Goal: Task Accomplishment & Management: Use online tool/utility

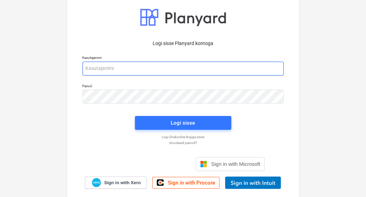
click at [164, 68] on input "email" at bounding box center [183, 69] width 201 height 14
type input "d"
type input "h"
type input "d"
type input "[EMAIL_ADDRESS][DOMAIN_NAME]"
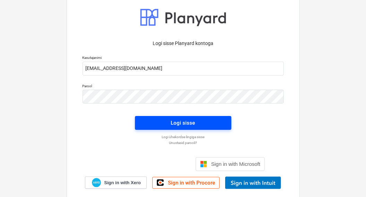
click at [144, 129] on button "Logi sisse" at bounding box center [183, 123] width 96 height 14
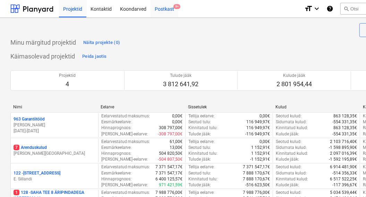
click at [154, 11] on div "Postkast 9+" at bounding box center [164, 9] width 28 height 18
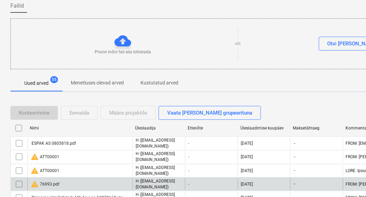
scroll to position [94, 0]
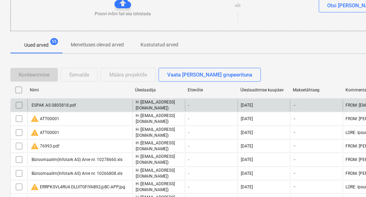
click at [18, 104] on input "checkbox" at bounding box center [19, 105] width 11 height 11
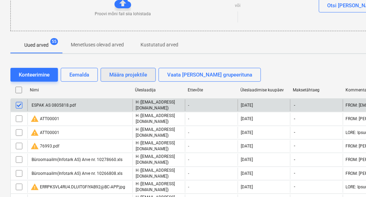
click at [116, 73] on div "Määra projektile" at bounding box center [128, 74] width 38 height 9
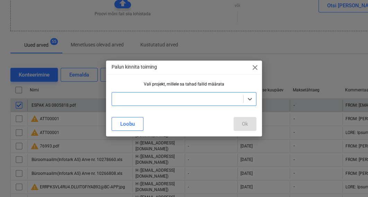
click at [152, 103] on div at bounding box center [177, 99] width 131 height 10
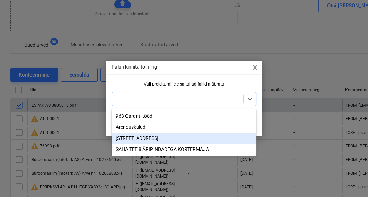
click at [139, 139] on div "[STREET_ADDRESS]" at bounding box center [184, 138] width 145 height 11
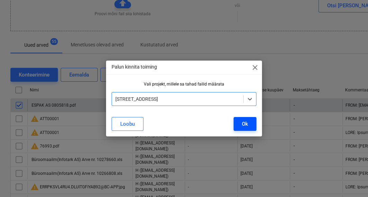
click at [250, 123] on button "Ok" at bounding box center [245, 124] width 23 height 14
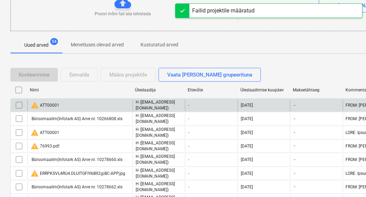
scroll to position [0, 0]
